Goal: Information Seeking & Learning: Learn about a topic

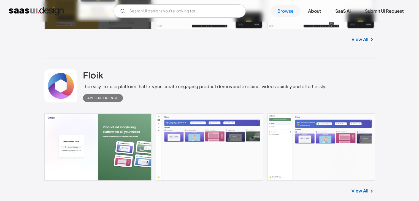
scroll to position [2163, 0]
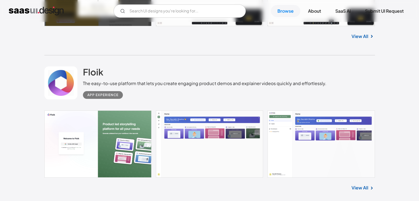
click at [142, 99] on div "App Experience" at bounding box center [205, 93] width 244 height 12
click at [171, 150] on link at bounding box center [209, 143] width 331 height 67
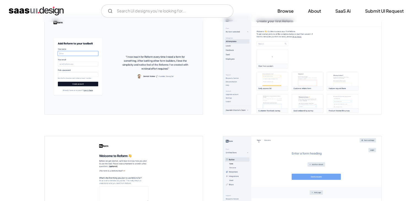
scroll to position [115, 0]
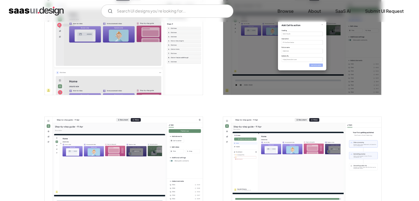
scroll to position [625, 0]
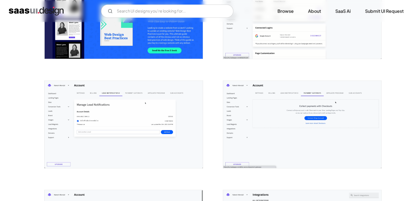
scroll to position [750, 0]
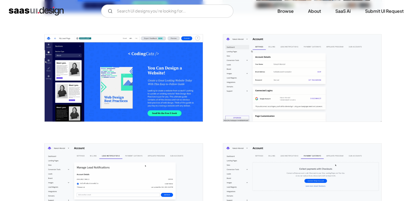
click at [256, 63] on img "open lightbox" at bounding box center [302, 77] width 158 height 87
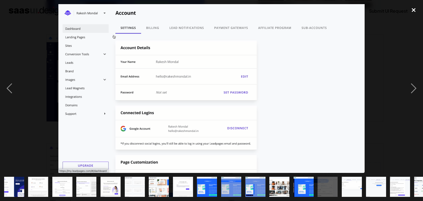
click at [411, 9] on div "close lightbox" at bounding box center [413, 10] width 19 height 12
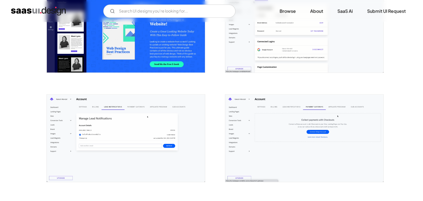
scroll to position [806, 0]
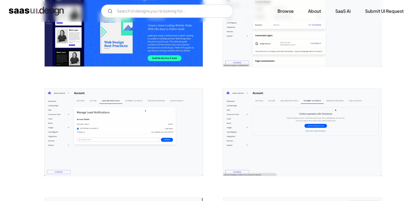
click at [142, 104] on img "open lightbox" at bounding box center [124, 131] width 158 height 87
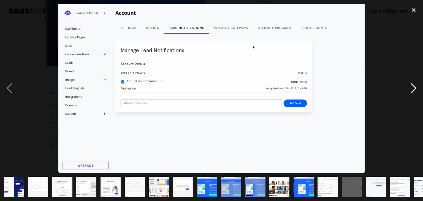
click at [414, 88] on div "next image" at bounding box center [413, 88] width 19 height 169
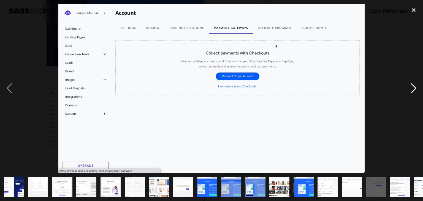
click at [417, 89] on div "next image" at bounding box center [413, 88] width 19 height 169
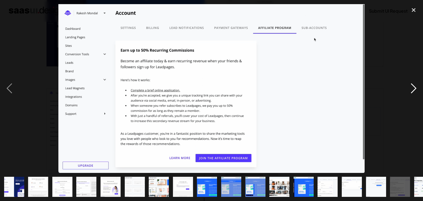
click at [412, 86] on div "next image" at bounding box center [413, 88] width 19 height 169
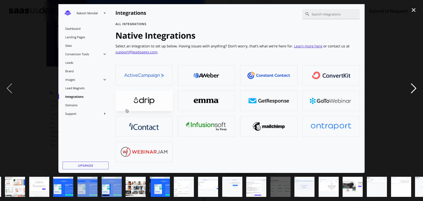
scroll to position [0, 183]
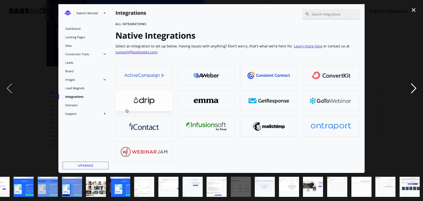
click at [415, 90] on div "next image" at bounding box center [413, 88] width 19 height 169
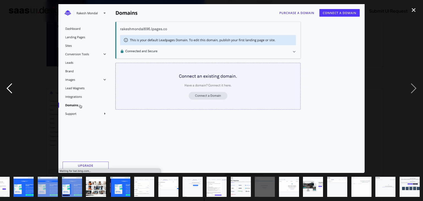
click at [4, 90] on div "previous image" at bounding box center [9, 88] width 19 height 169
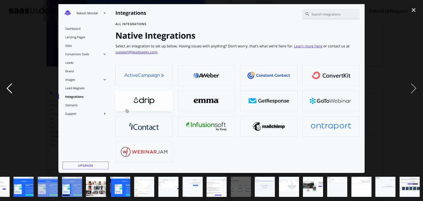
click at [4, 90] on div "previous image" at bounding box center [9, 88] width 19 height 169
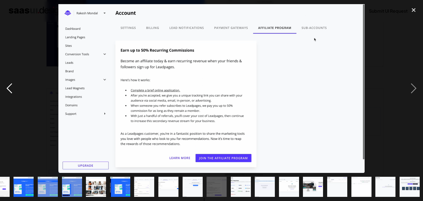
click at [4, 90] on div "previous image" at bounding box center [9, 88] width 19 height 169
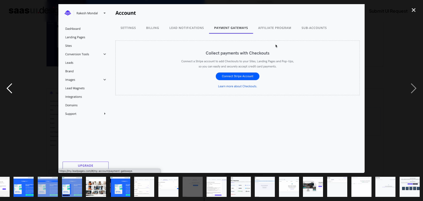
click at [4, 90] on div "previous image" at bounding box center [9, 88] width 19 height 169
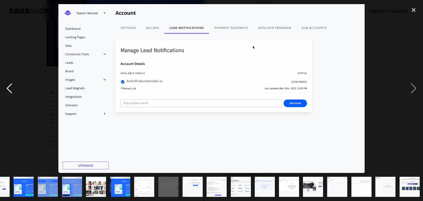
click at [4, 90] on div "previous image" at bounding box center [9, 88] width 19 height 169
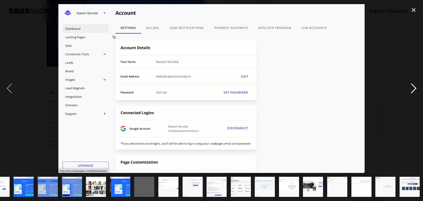
click at [417, 89] on div "next image" at bounding box center [413, 88] width 19 height 169
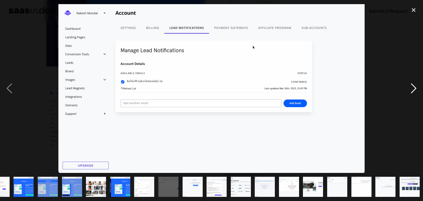
click at [417, 89] on div "next image" at bounding box center [413, 88] width 19 height 169
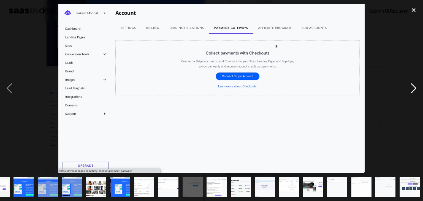
click at [417, 89] on div "next image" at bounding box center [413, 88] width 19 height 169
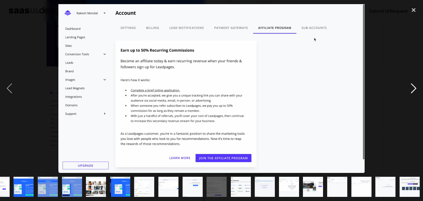
click at [417, 89] on div "next image" at bounding box center [413, 88] width 19 height 169
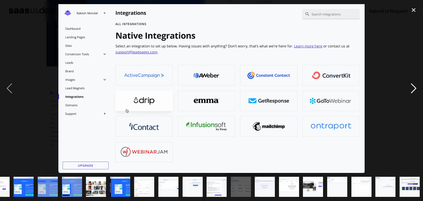
click at [417, 89] on div "next image" at bounding box center [413, 88] width 19 height 169
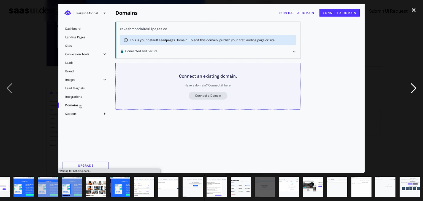
click at [417, 89] on div "next image" at bounding box center [413, 88] width 19 height 169
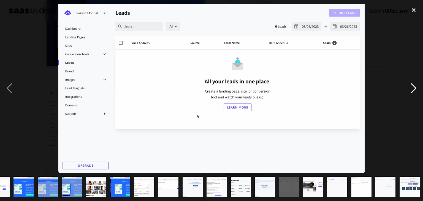
click at [416, 87] on div "next image" at bounding box center [413, 88] width 19 height 169
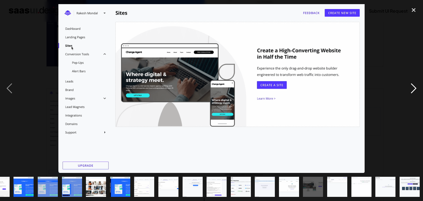
click at [416, 87] on div "next image" at bounding box center [413, 88] width 19 height 169
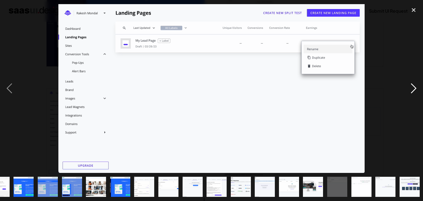
click at [414, 89] on div "next image" at bounding box center [413, 88] width 19 height 169
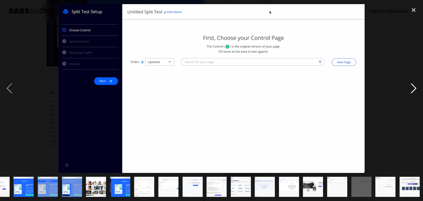
click at [414, 89] on div "next image" at bounding box center [413, 88] width 19 height 169
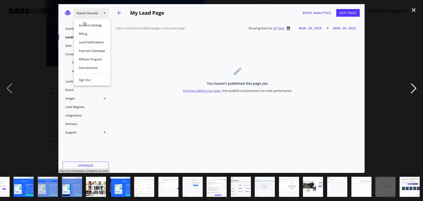
click at [408, 91] on div "next image" at bounding box center [413, 88] width 19 height 169
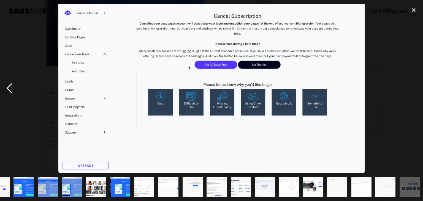
click at [10, 92] on div "previous image" at bounding box center [9, 88] width 19 height 169
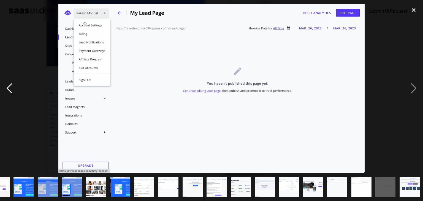
click at [10, 92] on div "previous image" at bounding box center [9, 88] width 19 height 169
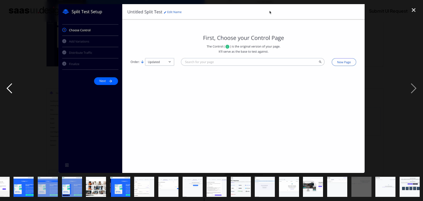
click at [10, 92] on div "previous image" at bounding box center [9, 88] width 19 height 169
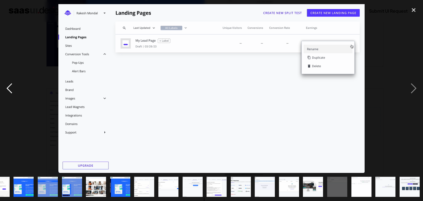
click at [10, 92] on div "previous image" at bounding box center [9, 88] width 19 height 169
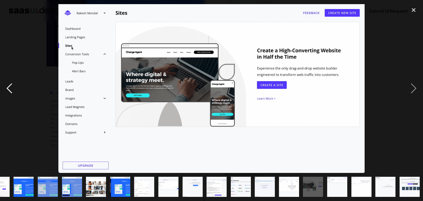
click at [10, 92] on div "previous image" at bounding box center [9, 88] width 19 height 169
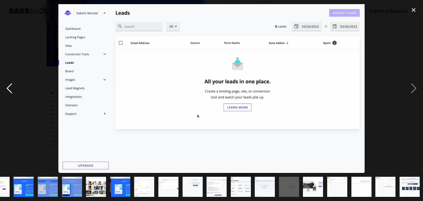
click at [10, 92] on div "previous image" at bounding box center [9, 88] width 19 height 169
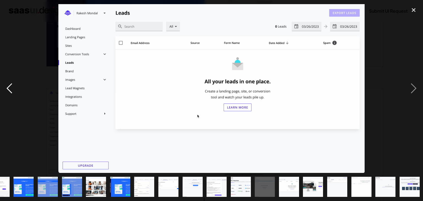
click at [10, 92] on div "previous image" at bounding box center [9, 88] width 19 height 169
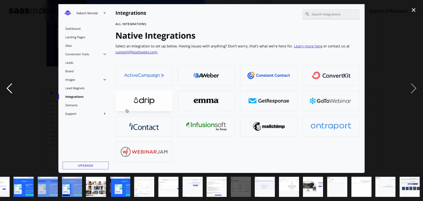
click at [10, 92] on div "previous image" at bounding box center [9, 88] width 19 height 169
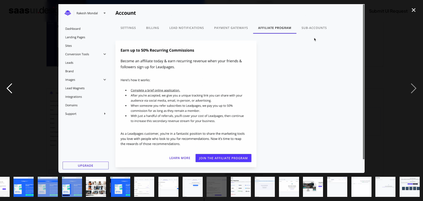
click at [10, 92] on div "previous image" at bounding box center [9, 88] width 19 height 169
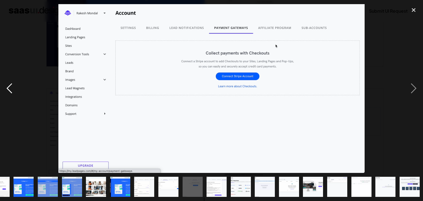
click at [10, 92] on div "previous image" at bounding box center [9, 88] width 19 height 169
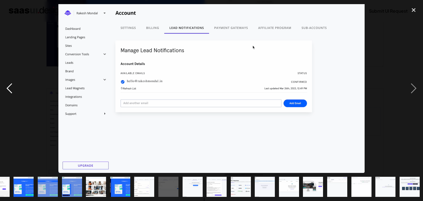
click at [9, 92] on div "previous image" at bounding box center [9, 88] width 19 height 169
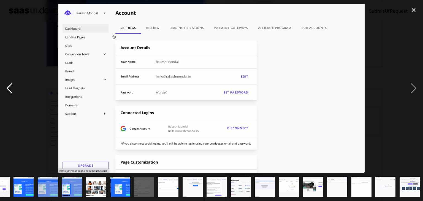
click at [11, 88] on div "previous image" at bounding box center [9, 88] width 19 height 169
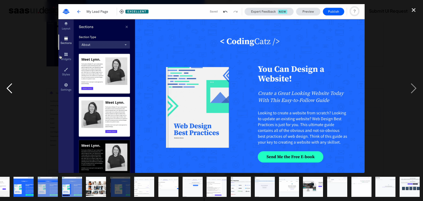
click at [11, 88] on div "previous image" at bounding box center [9, 88] width 19 height 169
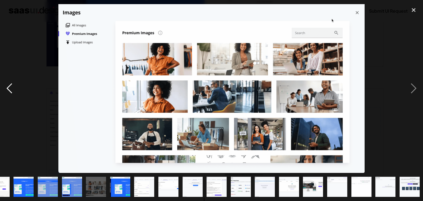
click at [11, 88] on div "previous image" at bounding box center [9, 88] width 19 height 169
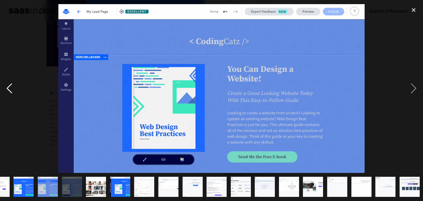
click at [11, 88] on div "previous image" at bounding box center [9, 88] width 19 height 169
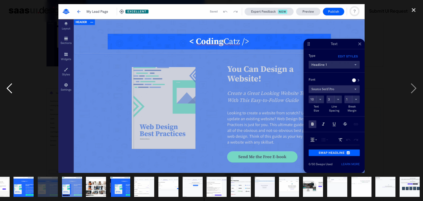
click at [11, 88] on div "previous image" at bounding box center [9, 88] width 19 height 169
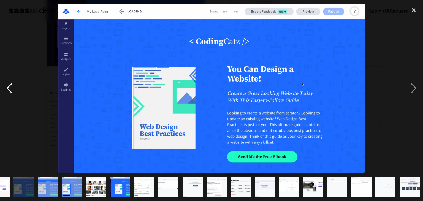
click at [11, 88] on div "previous image" at bounding box center [9, 88] width 19 height 169
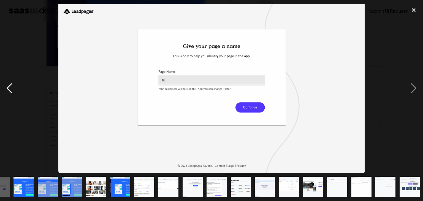
scroll to position [0, 48]
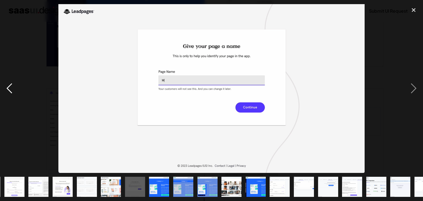
click at [11, 88] on div "previous image" at bounding box center [9, 88] width 19 height 169
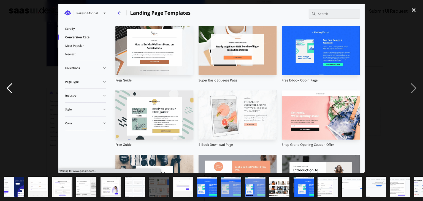
click at [11, 88] on div "previous image" at bounding box center [9, 88] width 19 height 169
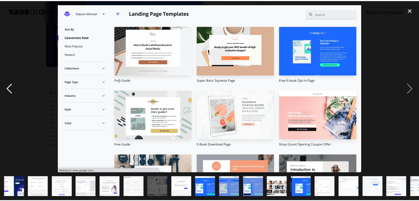
scroll to position [0, 0]
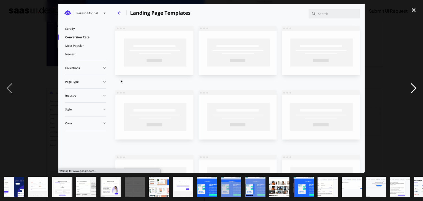
click at [418, 91] on div "next image" at bounding box center [413, 88] width 19 height 169
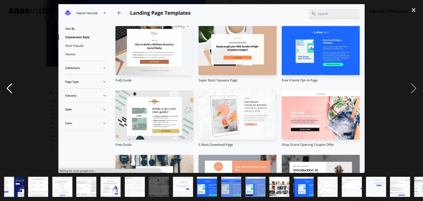
click at [4, 91] on div "previous image" at bounding box center [9, 88] width 19 height 169
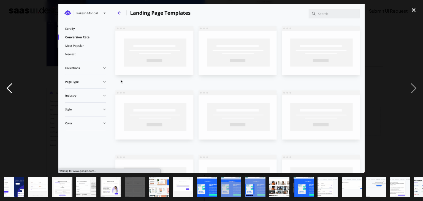
click at [4, 90] on div "previous image" at bounding box center [9, 88] width 19 height 169
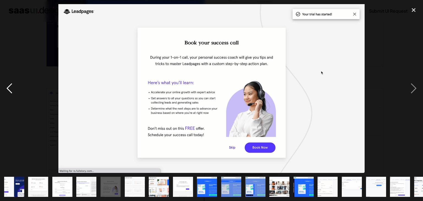
click at [5, 90] on div "previous image" at bounding box center [9, 88] width 19 height 169
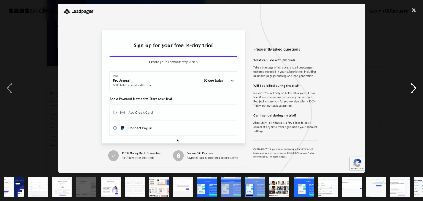
click at [415, 85] on div "next image" at bounding box center [413, 88] width 19 height 169
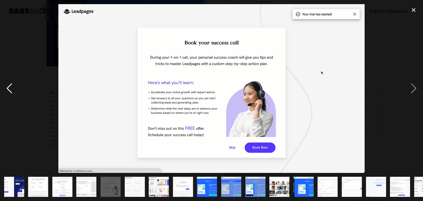
click at [13, 94] on div "previous image" at bounding box center [9, 88] width 19 height 169
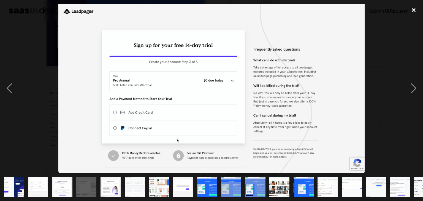
click at [417, 9] on div "close lightbox" at bounding box center [413, 10] width 19 height 12
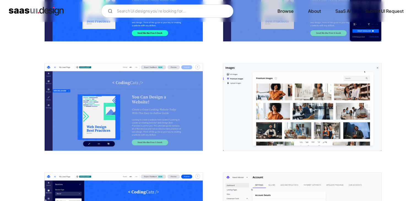
scroll to position [640, 0]
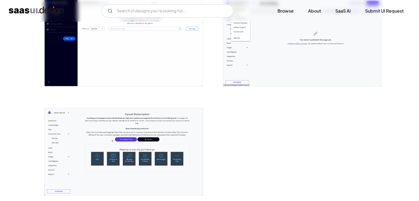
scroll to position [1195, 0]
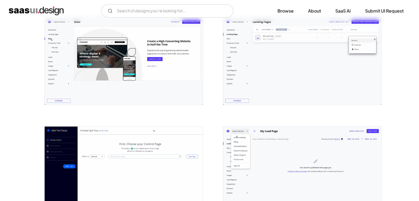
scroll to position [1207, 0]
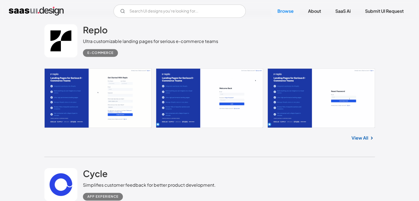
scroll to position [11225, 0]
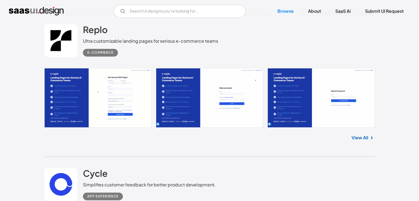
click at [356, 135] on link "View All" at bounding box center [360, 137] width 17 height 7
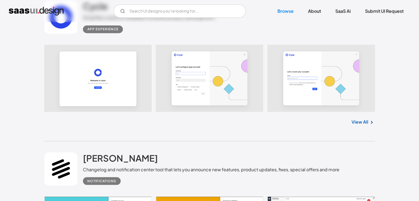
scroll to position [11396, 0]
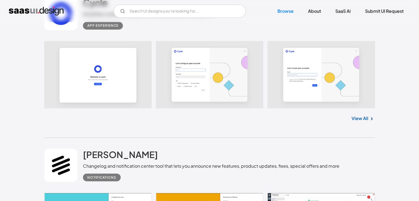
click at [367, 121] on link "View All" at bounding box center [360, 118] width 17 height 7
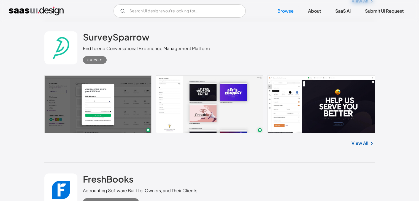
scroll to position [12253, 0]
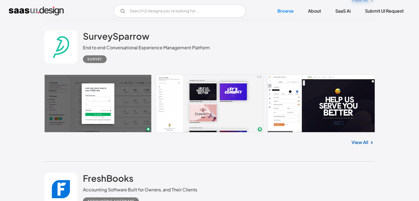
drag, startPoint x: 100, startPoint y: 106, endPoint x: 48, endPoint y: 135, distance: 59.0
click at [48, 135] on div "View All" at bounding box center [209, 142] width 331 height 18
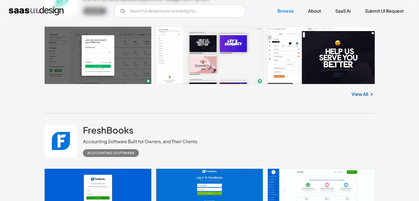
scroll to position [12302, 0]
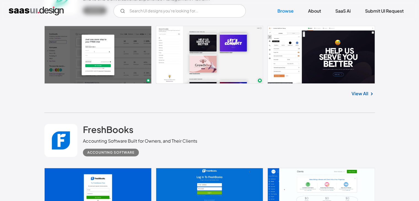
drag, startPoint x: 48, startPoint y: 135, endPoint x: 133, endPoint y: 141, distance: 84.5
click at [133, 144] on div "Accounting Software" at bounding box center [140, 150] width 114 height 12
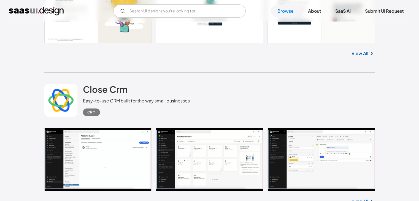
scroll to position [12638, 0]
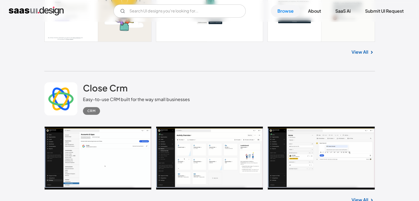
click at [126, 141] on link at bounding box center [209, 157] width 331 height 63
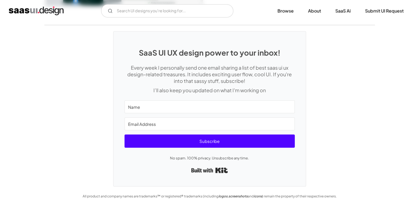
scroll to position [1089, 0]
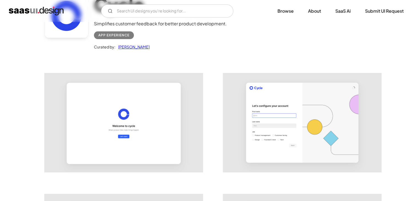
scroll to position [57, 0]
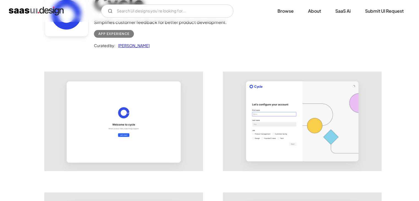
click at [295, 116] on img "open lightbox" at bounding box center [302, 121] width 158 height 99
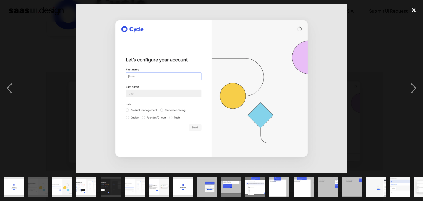
click at [412, 10] on div "close lightbox" at bounding box center [413, 10] width 19 height 12
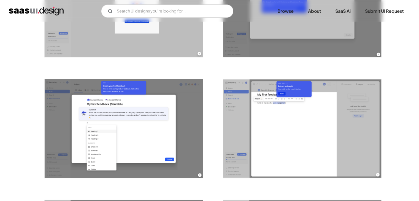
scroll to position [663, 0]
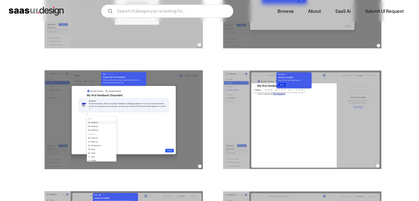
click at [114, 116] on img "open lightbox" at bounding box center [124, 119] width 158 height 99
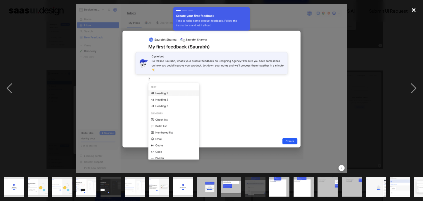
click at [412, 10] on div "close lightbox" at bounding box center [413, 10] width 19 height 12
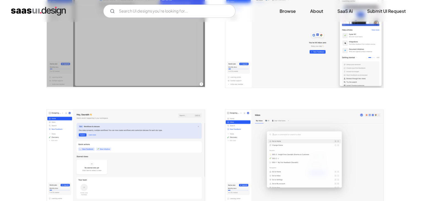
scroll to position [994, 0]
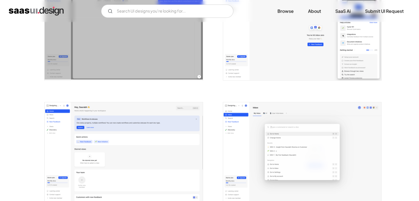
click at [151, 145] on img "open lightbox" at bounding box center [124, 151] width 158 height 99
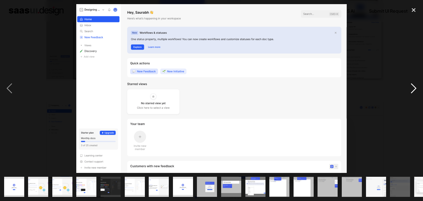
click at [413, 17] on div "next image" at bounding box center [413, 88] width 19 height 169
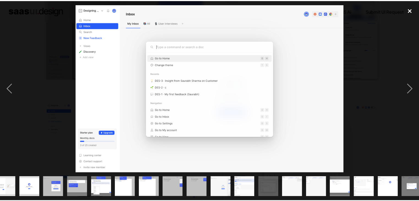
scroll to position [0, 160]
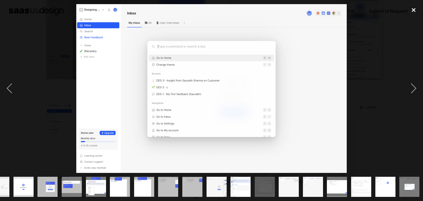
click at [414, 12] on div "close lightbox" at bounding box center [413, 10] width 19 height 12
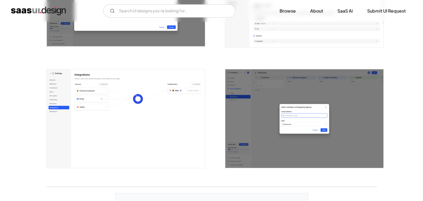
scroll to position [1390, 0]
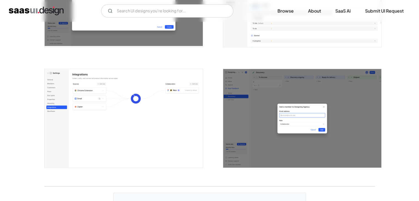
click at [134, 84] on img "open lightbox" at bounding box center [124, 118] width 158 height 99
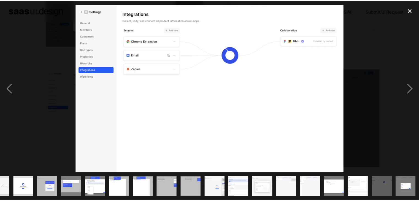
scroll to position [0, 160]
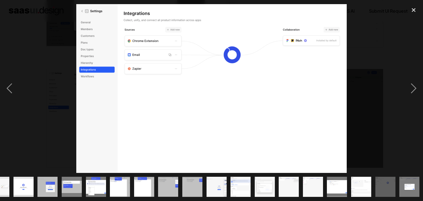
click at [378, 29] on div at bounding box center [211, 88] width 423 height 169
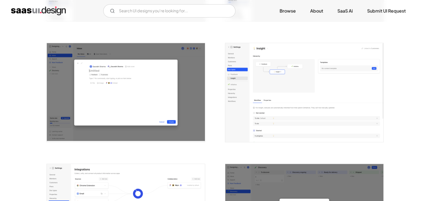
scroll to position [1293, 0]
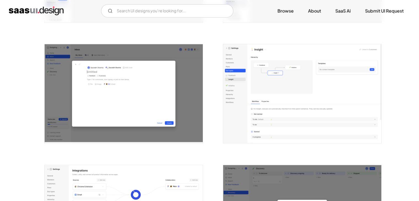
click at [309, 103] on img "open lightbox" at bounding box center [302, 93] width 158 height 99
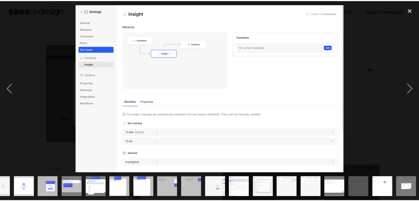
scroll to position [0, 160]
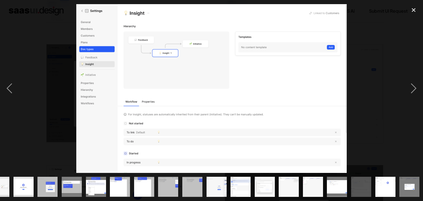
click at [380, 38] on div at bounding box center [211, 88] width 423 height 169
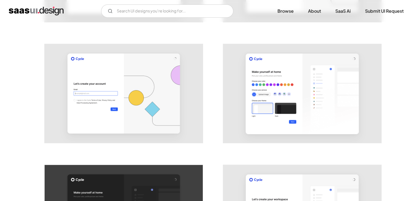
scroll to position [136, 0]
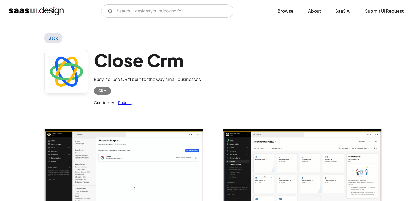
click at [126, 141] on img "open lightbox" at bounding box center [124, 175] width 158 height 93
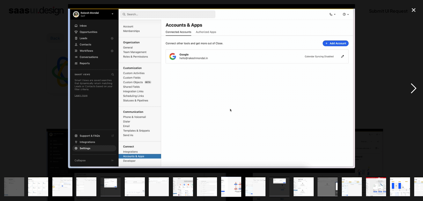
click at [413, 84] on div "next image" at bounding box center [413, 88] width 19 height 169
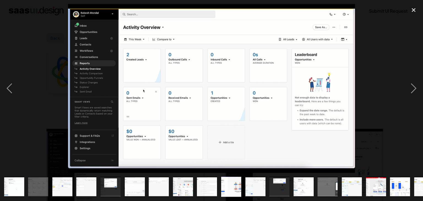
click at [26, 77] on div at bounding box center [211, 88] width 423 height 169
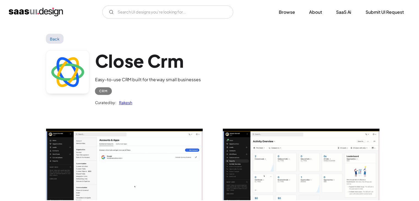
scroll to position [21, 0]
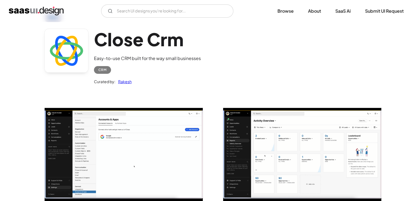
click at [160, 160] on img "open lightbox" at bounding box center [124, 154] width 158 height 93
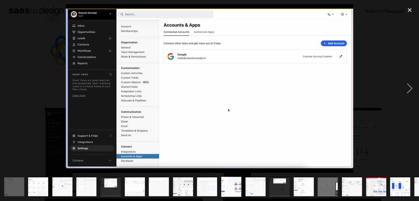
click at [160, 160] on img at bounding box center [209, 88] width 287 height 169
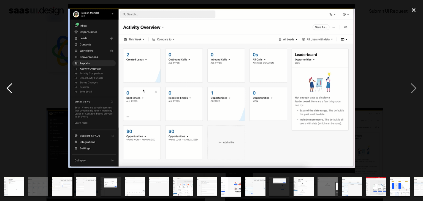
click at [2, 96] on div "previous image" at bounding box center [9, 88] width 19 height 169
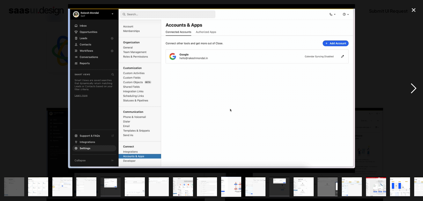
drag, startPoint x: 408, startPoint y: 88, endPoint x: 421, endPoint y: 101, distance: 18.7
click at [409, 91] on div "next image" at bounding box center [413, 88] width 19 height 169
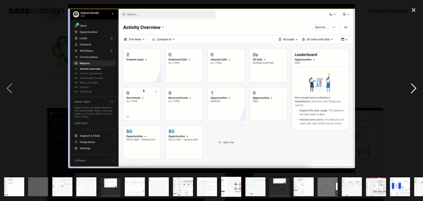
click at [415, 90] on div "next image" at bounding box center [413, 88] width 19 height 169
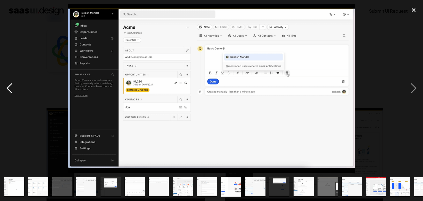
click at [13, 89] on div "previous image" at bounding box center [9, 88] width 19 height 169
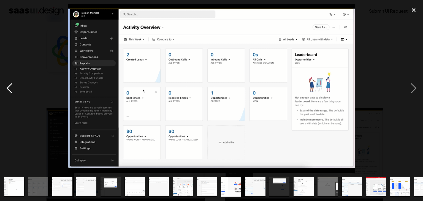
click at [12, 89] on div "previous image" at bounding box center [9, 88] width 19 height 169
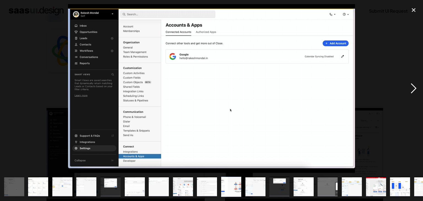
click at [411, 87] on div "next image" at bounding box center [413, 88] width 19 height 169
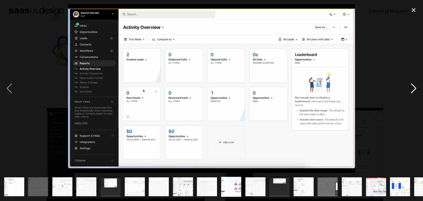
click at [411, 87] on div "next image" at bounding box center [413, 88] width 19 height 169
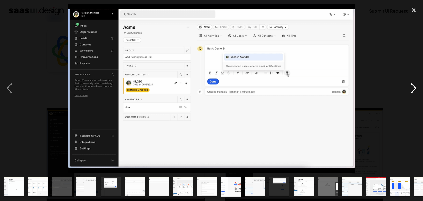
click at [411, 87] on div "next image" at bounding box center [413, 88] width 19 height 169
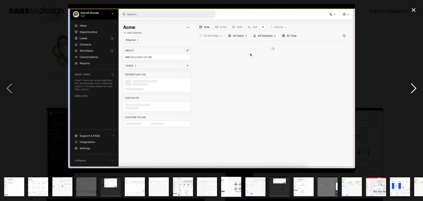
click at [411, 87] on div "next image" at bounding box center [413, 88] width 19 height 169
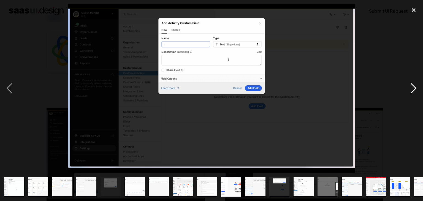
click at [411, 87] on div "next image" at bounding box center [413, 88] width 19 height 169
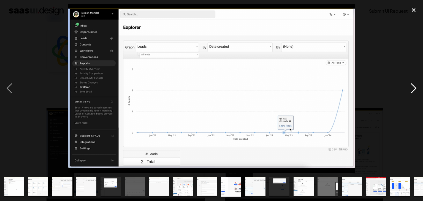
click at [411, 87] on div "next image" at bounding box center [413, 88] width 19 height 169
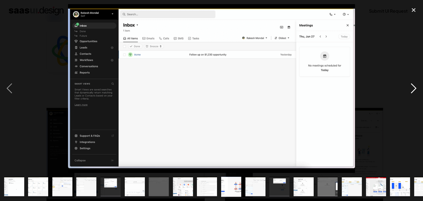
click at [410, 88] on div "next image" at bounding box center [413, 88] width 19 height 169
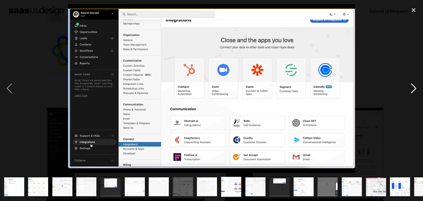
click at [410, 88] on div "next image" at bounding box center [413, 88] width 19 height 169
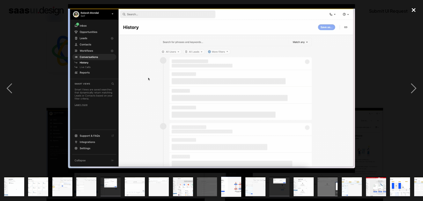
click at [414, 10] on div "close lightbox" at bounding box center [413, 10] width 19 height 12
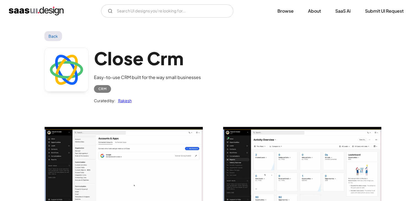
scroll to position [0, 0]
